Goal: Task Accomplishment & Management: Manage account settings

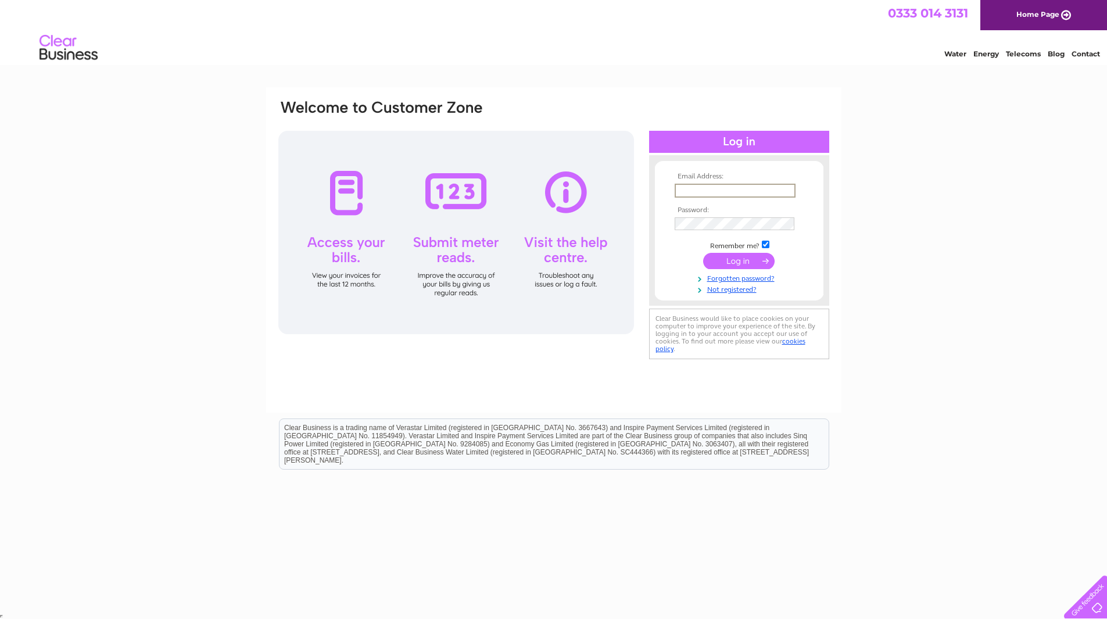
click at [693, 190] on input "text" at bounding box center [734, 191] width 121 height 14
type input "accounts@bennevisdistillery.com"
click at [735, 263] on input "submit" at bounding box center [738, 260] width 71 height 16
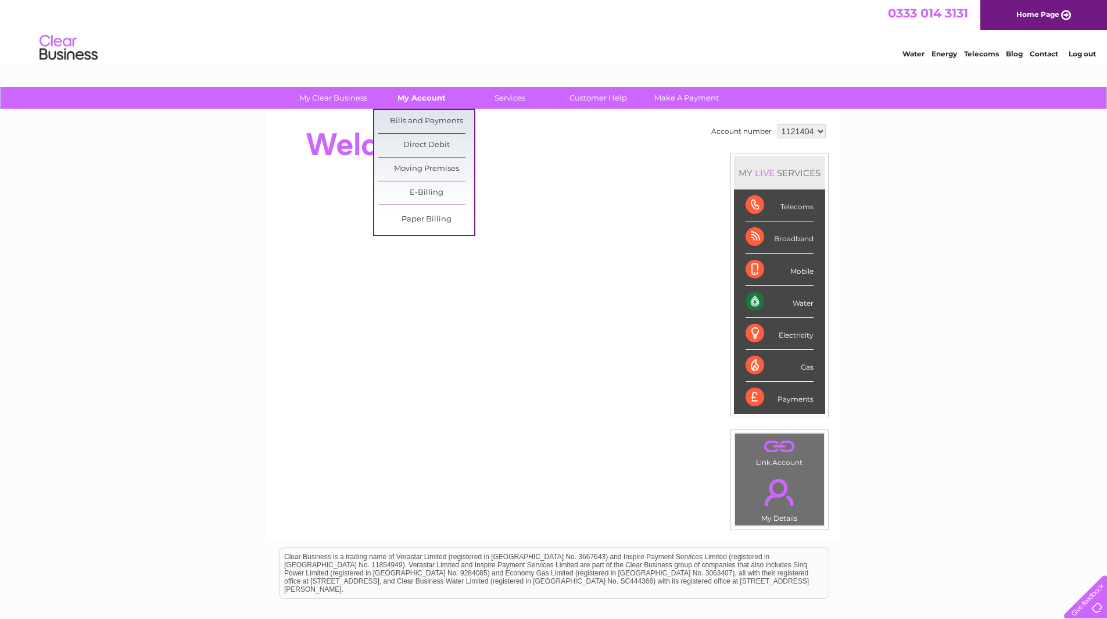
click at [415, 100] on link "My Account" at bounding box center [422, 97] width 96 height 21
click at [418, 119] on link "Bills and Payments" at bounding box center [426, 121] width 96 height 23
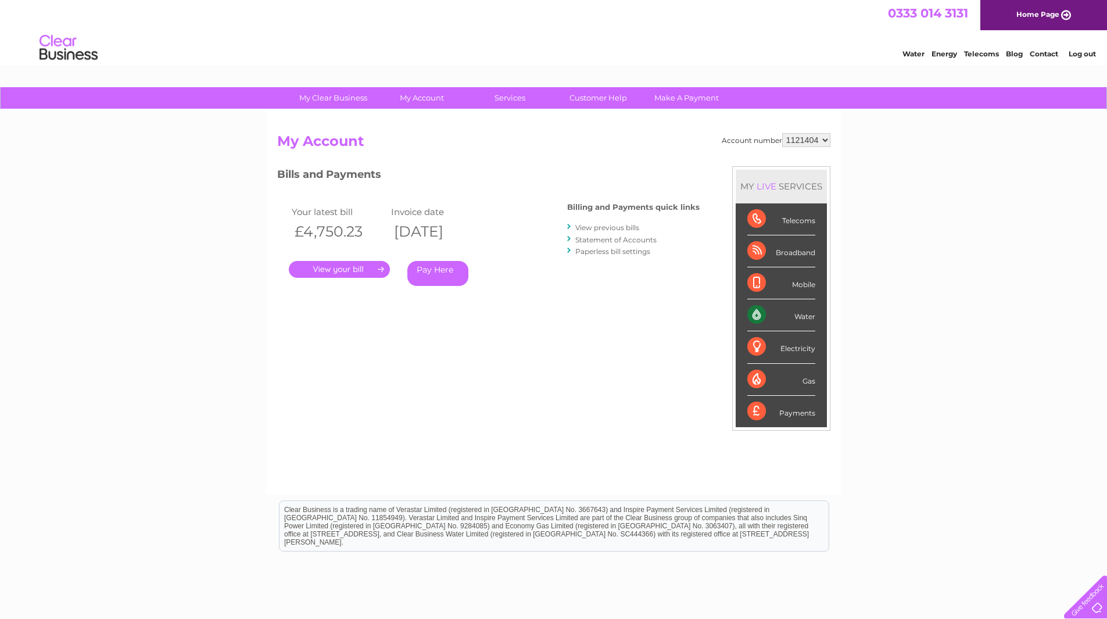
click at [1078, 55] on link "Log out" at bounding box center [1081, 53] width 27 height 9
